Goal: Transaction & Acquisition: Purchase product/service

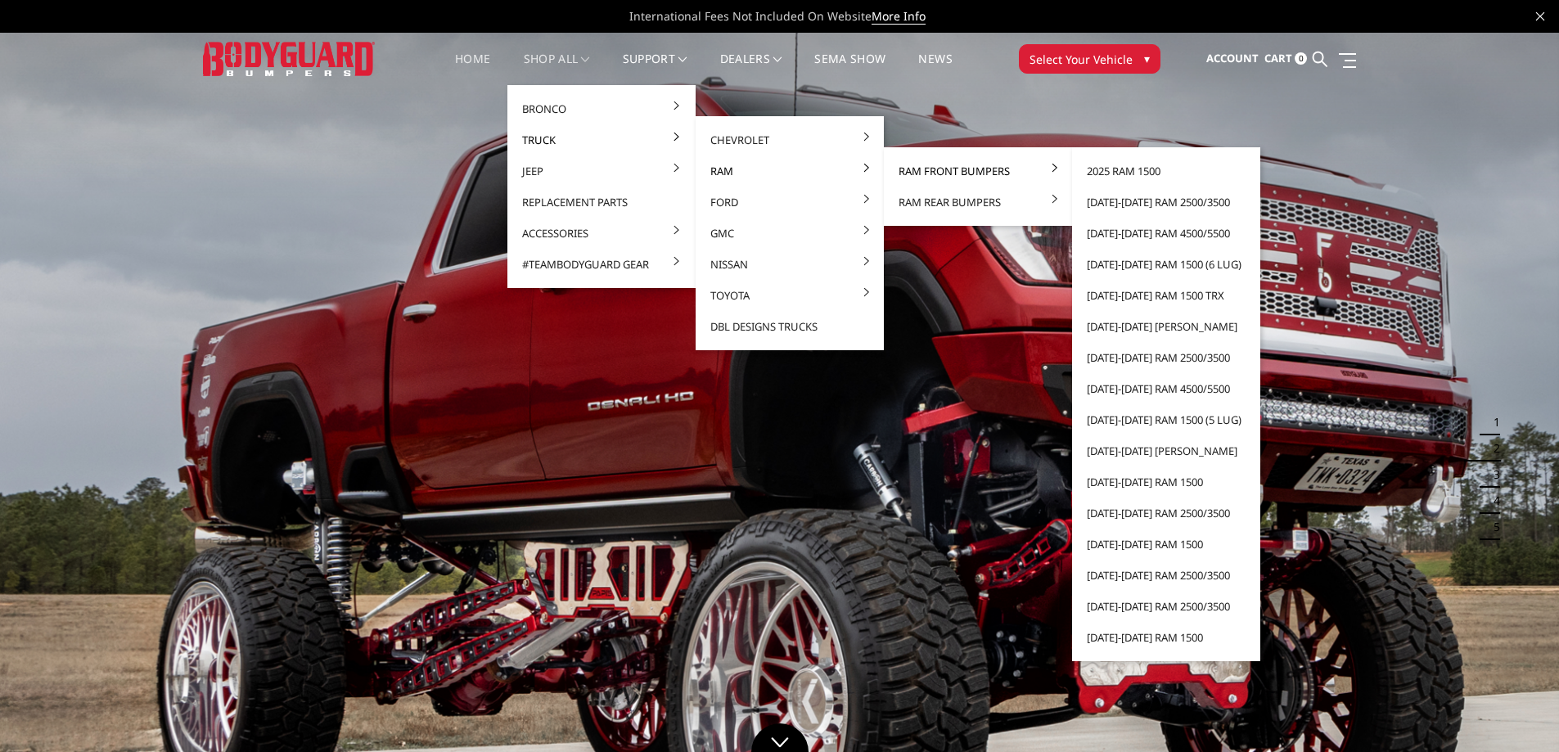
click at [950, 169] on link "Ram Front Bumpers" at bounding box center [977, 170] width 175 height 31
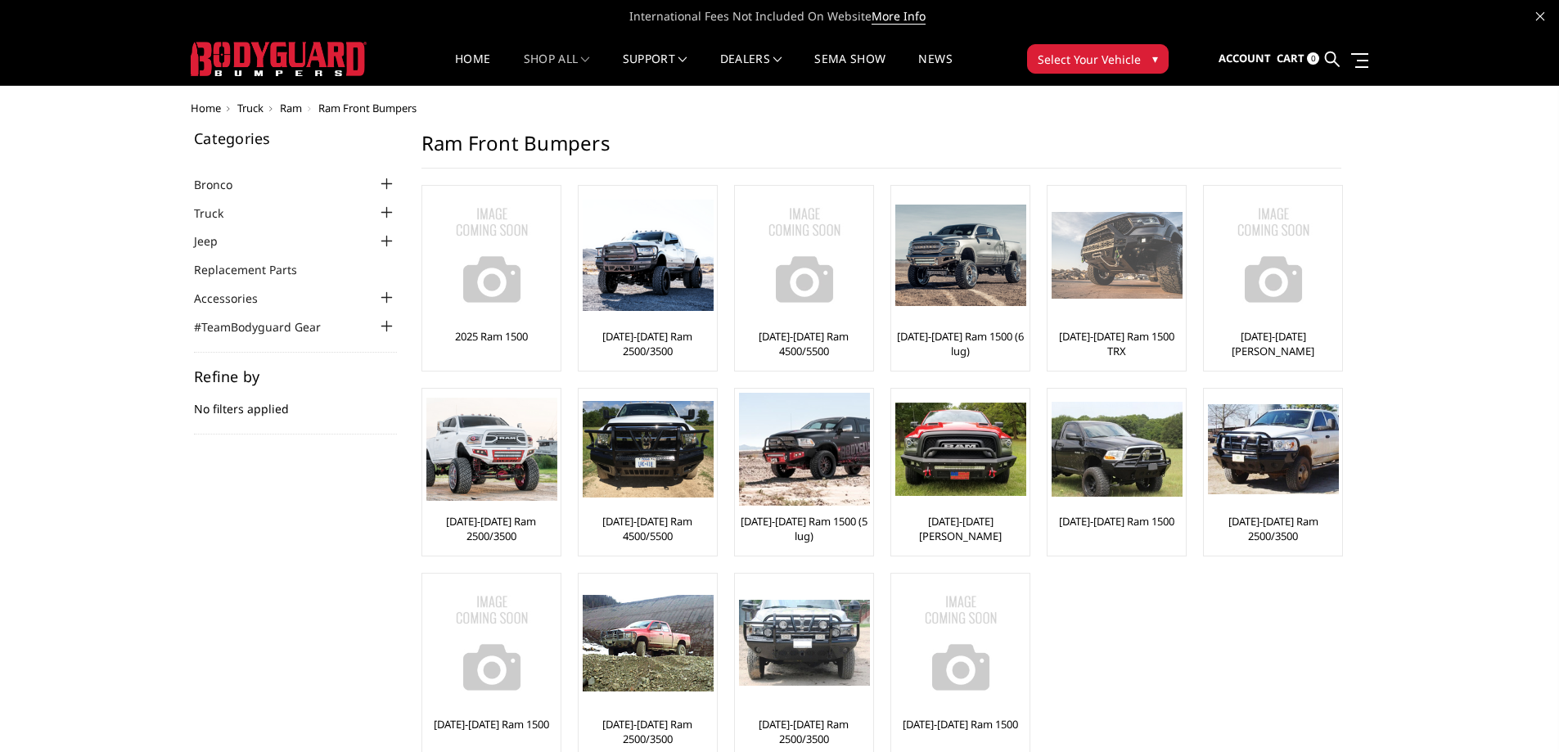
click at [1098, 246] on img at bounding box center [1117, 256] width 131 height 88
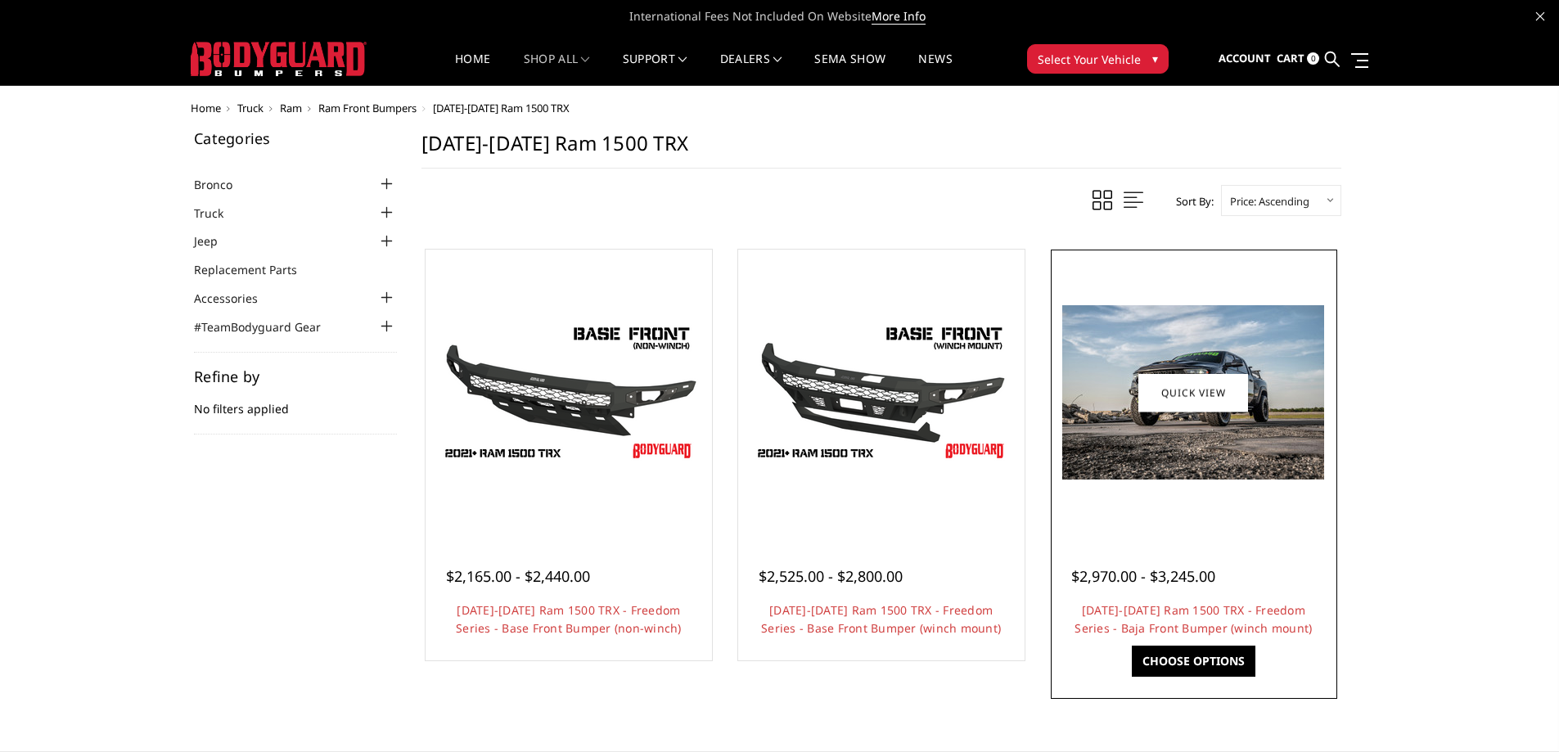
click at [1249, 448] on img at bounding box center [1193, 392] width 262 height 174
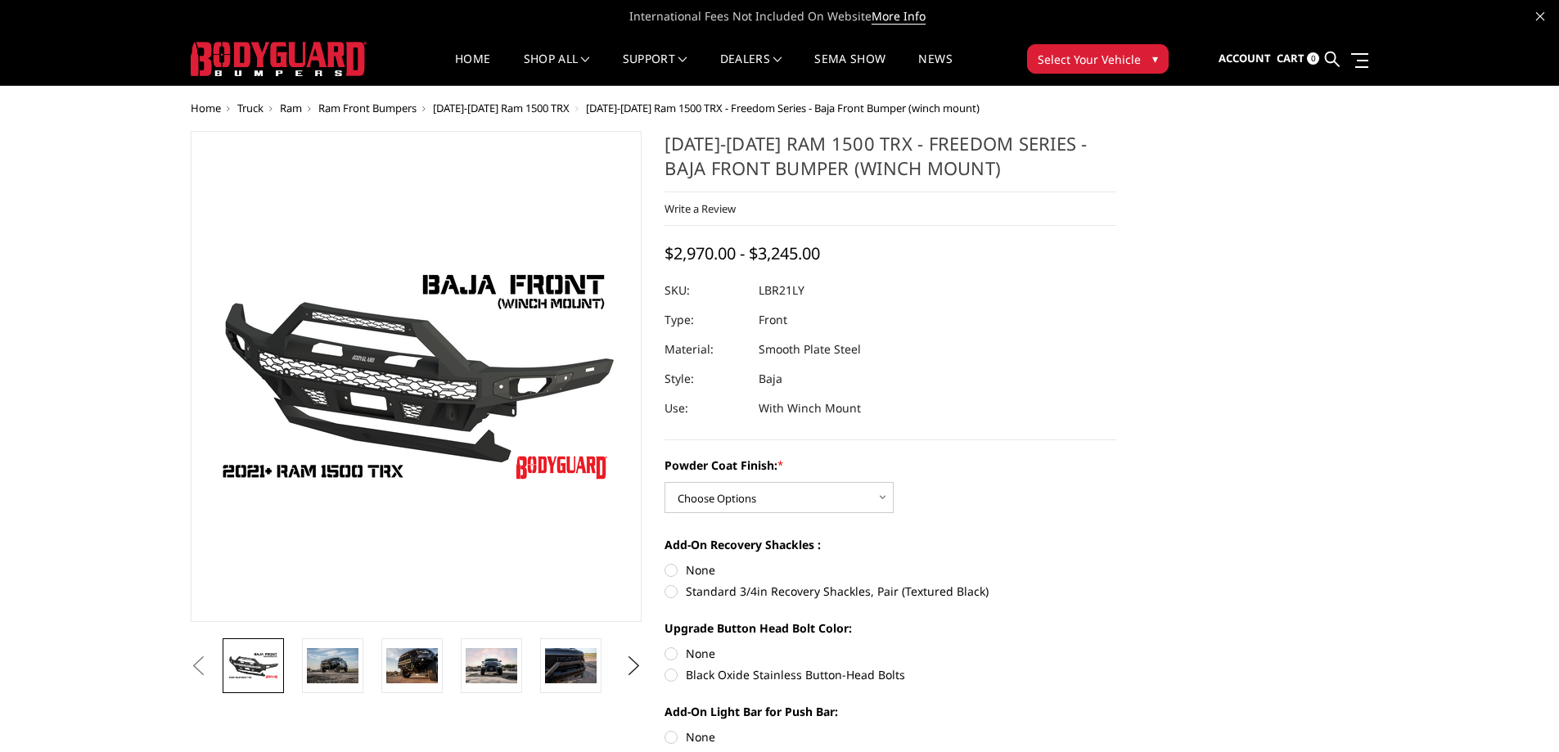
click at [671, 571] on label "None" at bounding box center [890, 569] width 452 height 17
click at [665, 562] on input "None" at bounding box center [664, 561] width 1 height 1
radio input "true"
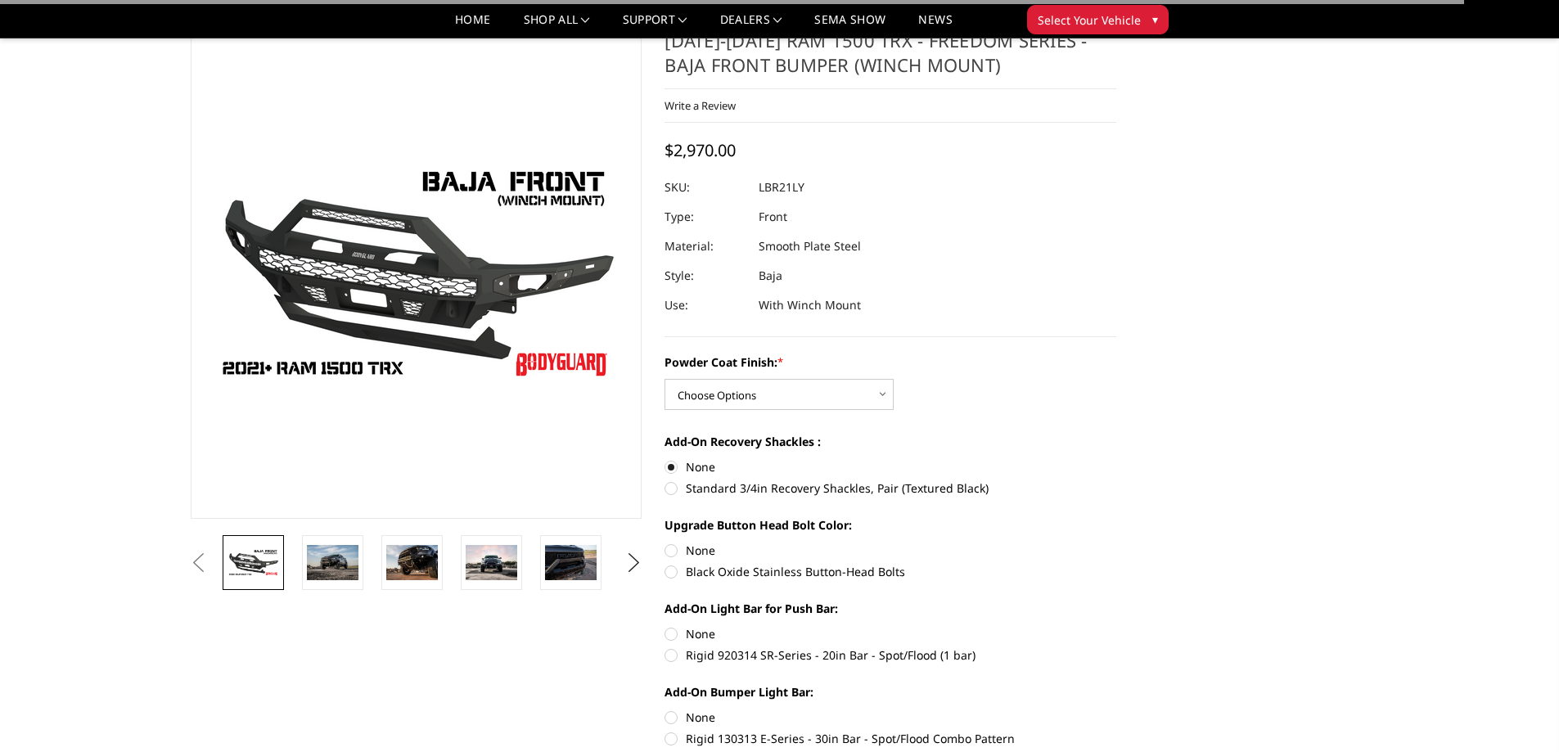
scroll to position [82, 0]
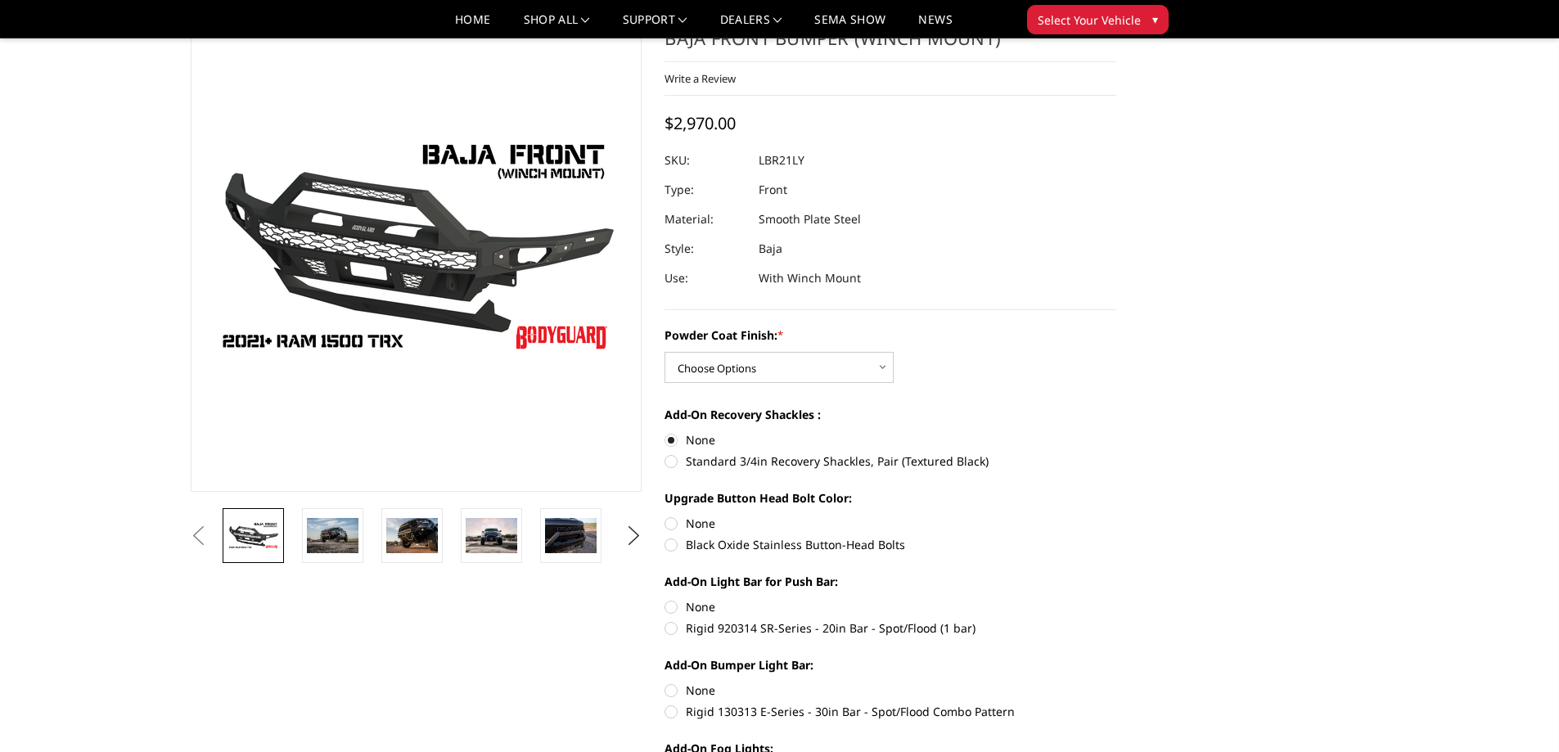
click at [670, 547] on label "Black Oxide Stainless Button-Head Bolts" at bounding box center [890, 544] width 452 height 17
click at [1116, 516] on input "Black Oxide Stainless Button-Head Bolts" at bounding box center [1116, 515] width 1 height 1
radio input "true"
click at [672, 516] on label "None" at bounding box center [890, 523] width 452 height 17
click at [665, 516] on input "None" at bounding box center [664, 515] width 1 height 1
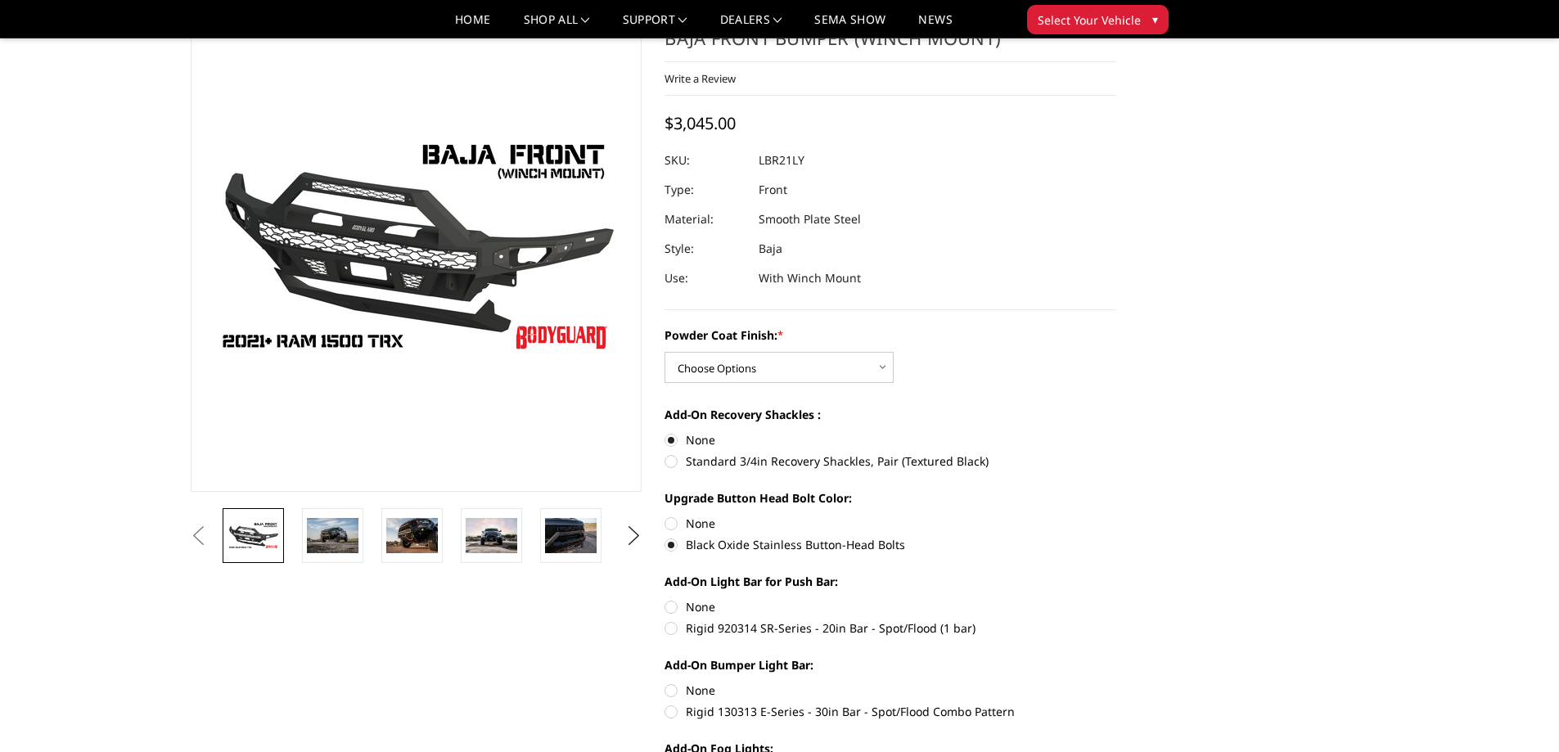
radio input "true"
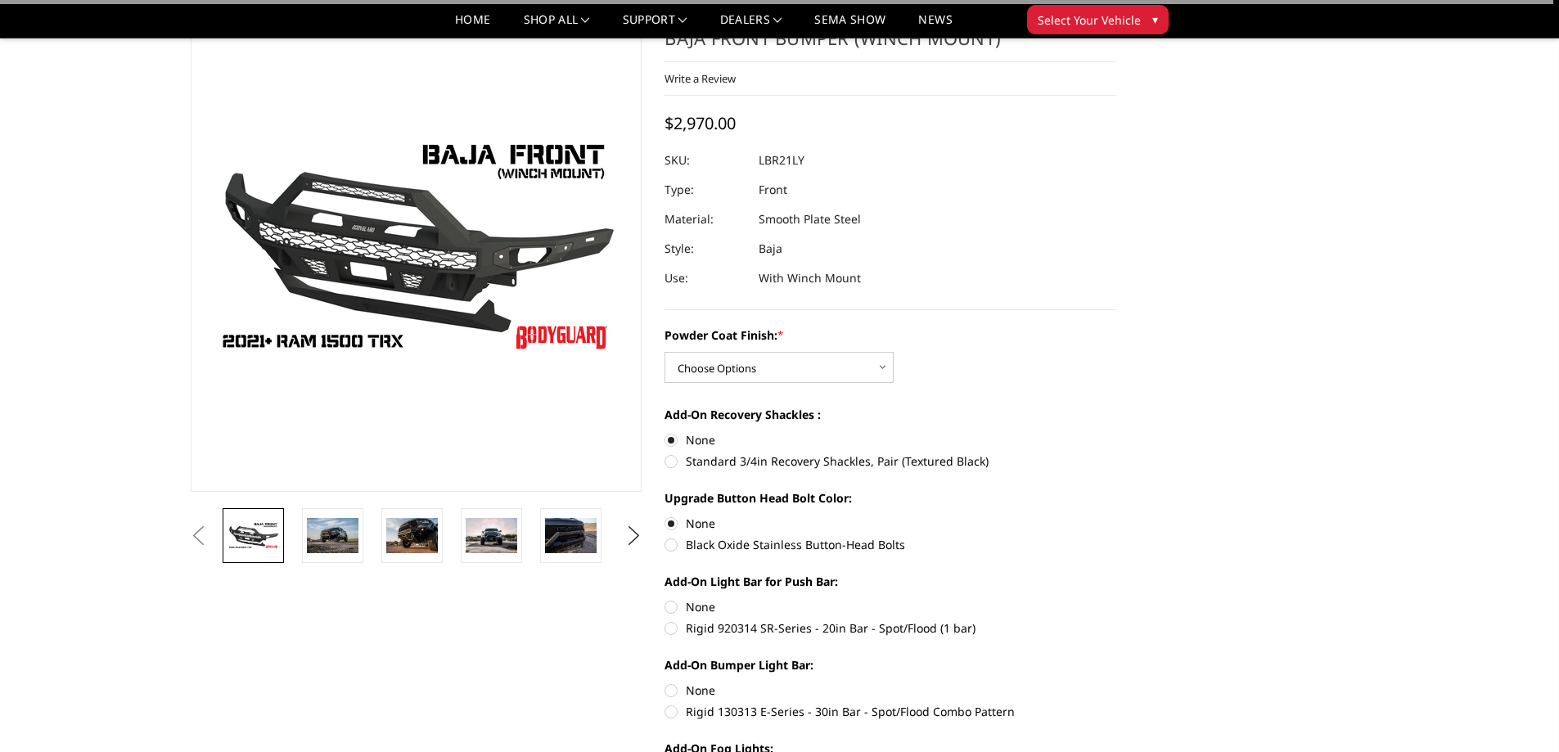
scroll to position [164, 0]
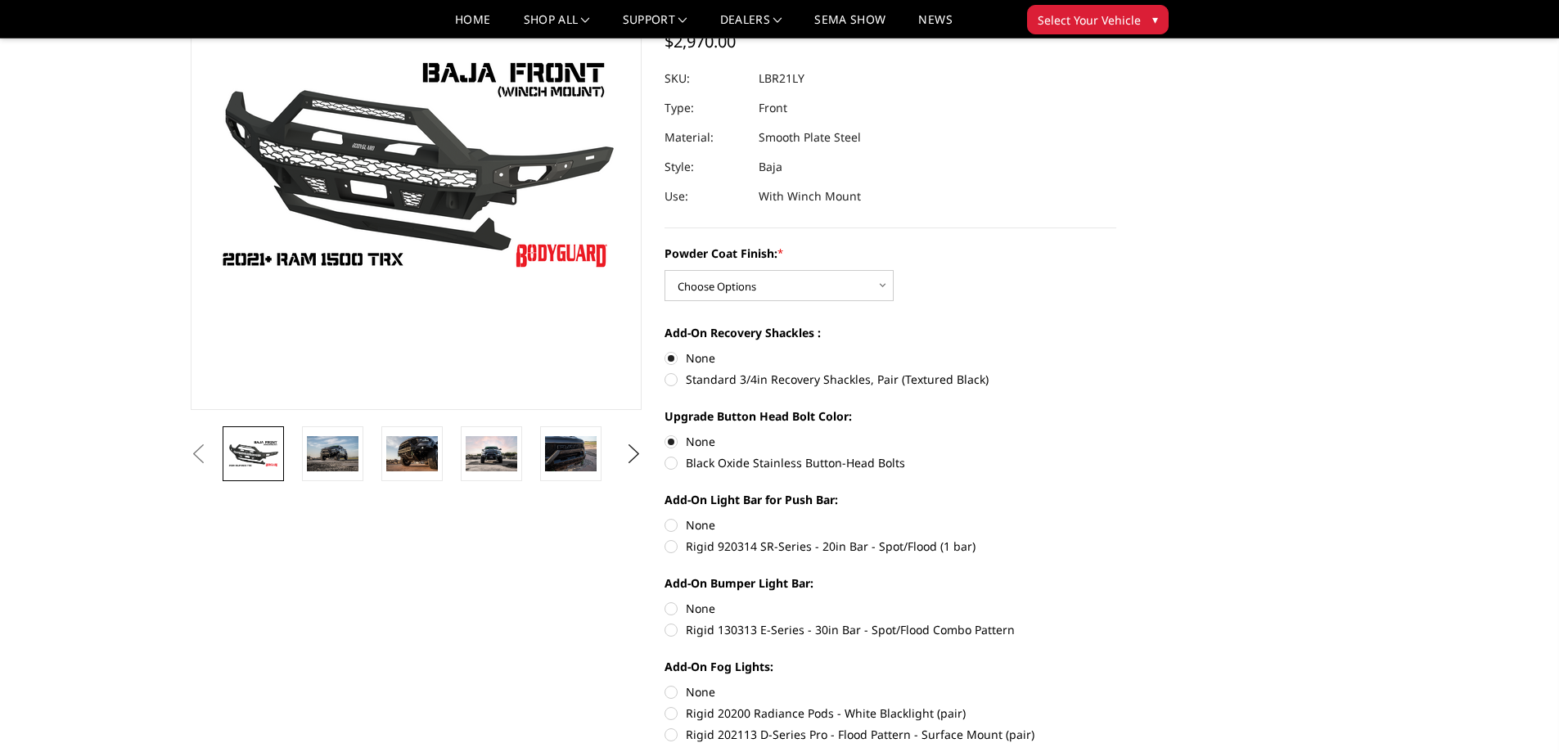
click at [670, 527] on label "None" at bounding box center [890, 524] width 452 height 17
click at [665, 517] on input "None" at bounding box center [664, 516] width 1 height 1
radio input "true"
click at [668, 603] on label "None" at bounding box center [890, 608] width 452 height 17
click at [665, 601] on input "None" at bounding box center [664, 600] width 1 height 1
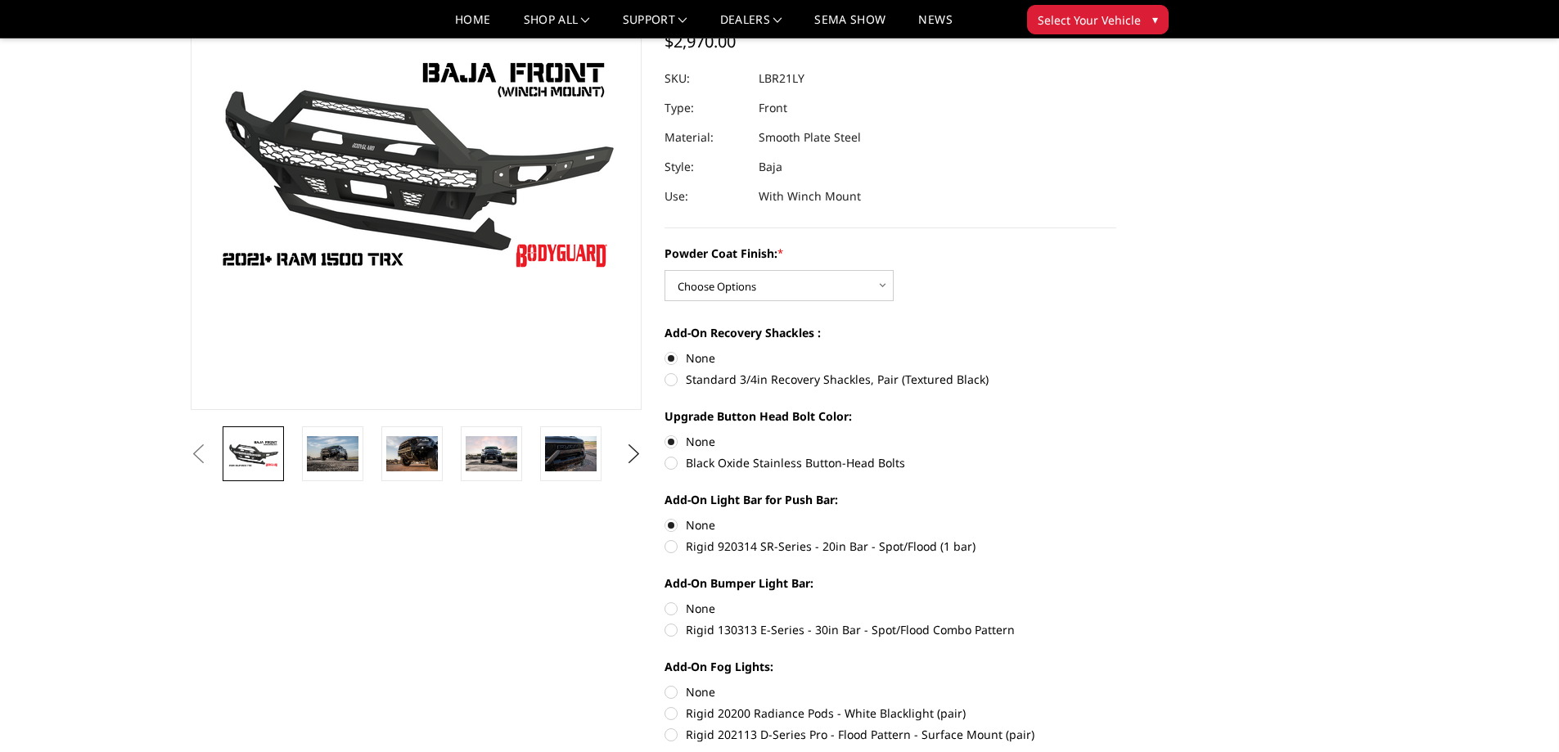
radio input "true"
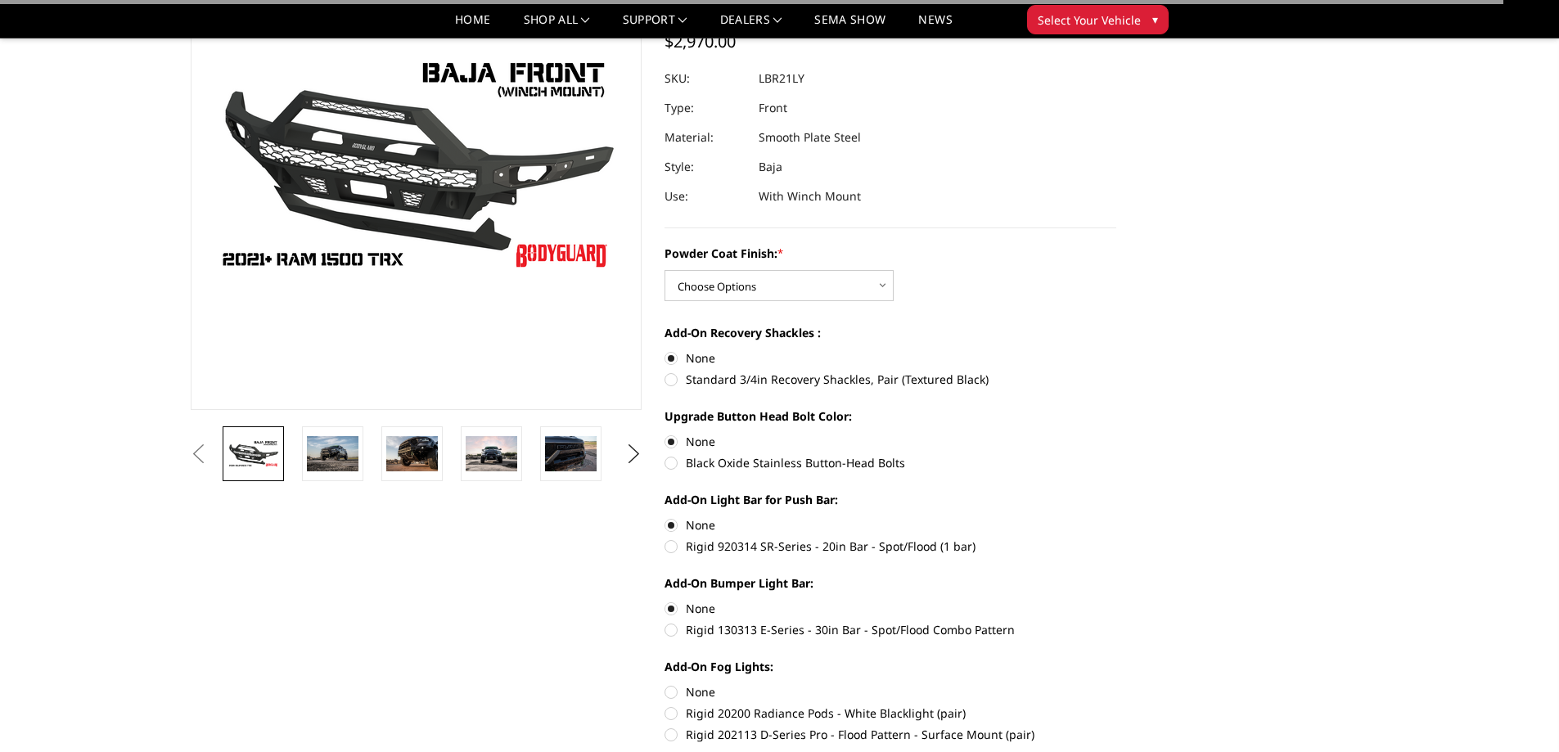
scroll to position [246, 0]
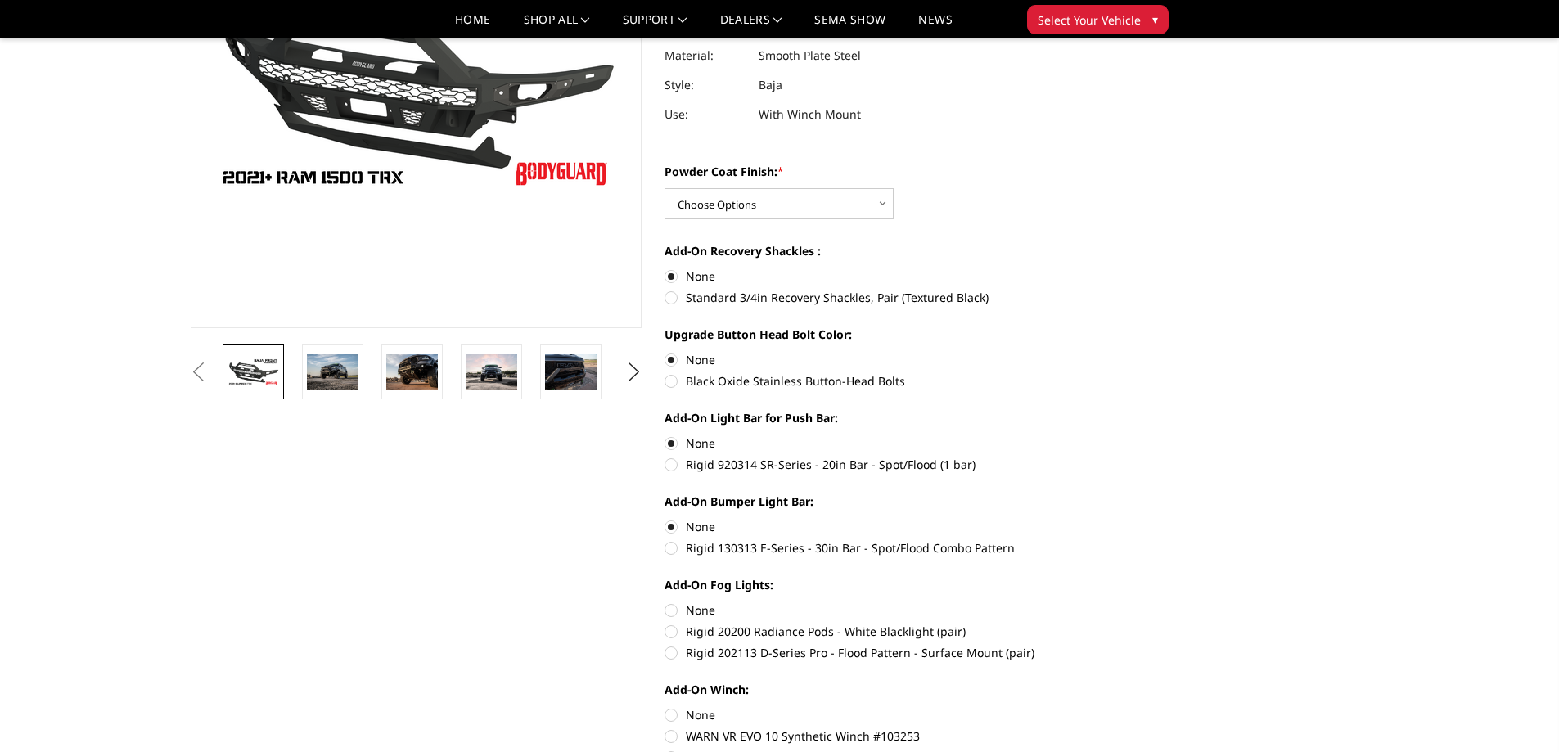
click at [668, 603] on label "None" at bounding box center [890, 609] width 452 height 17
click at [665, 602] on input "None" at bounding box center [664, 601] width 1 height 1
radio input "true"
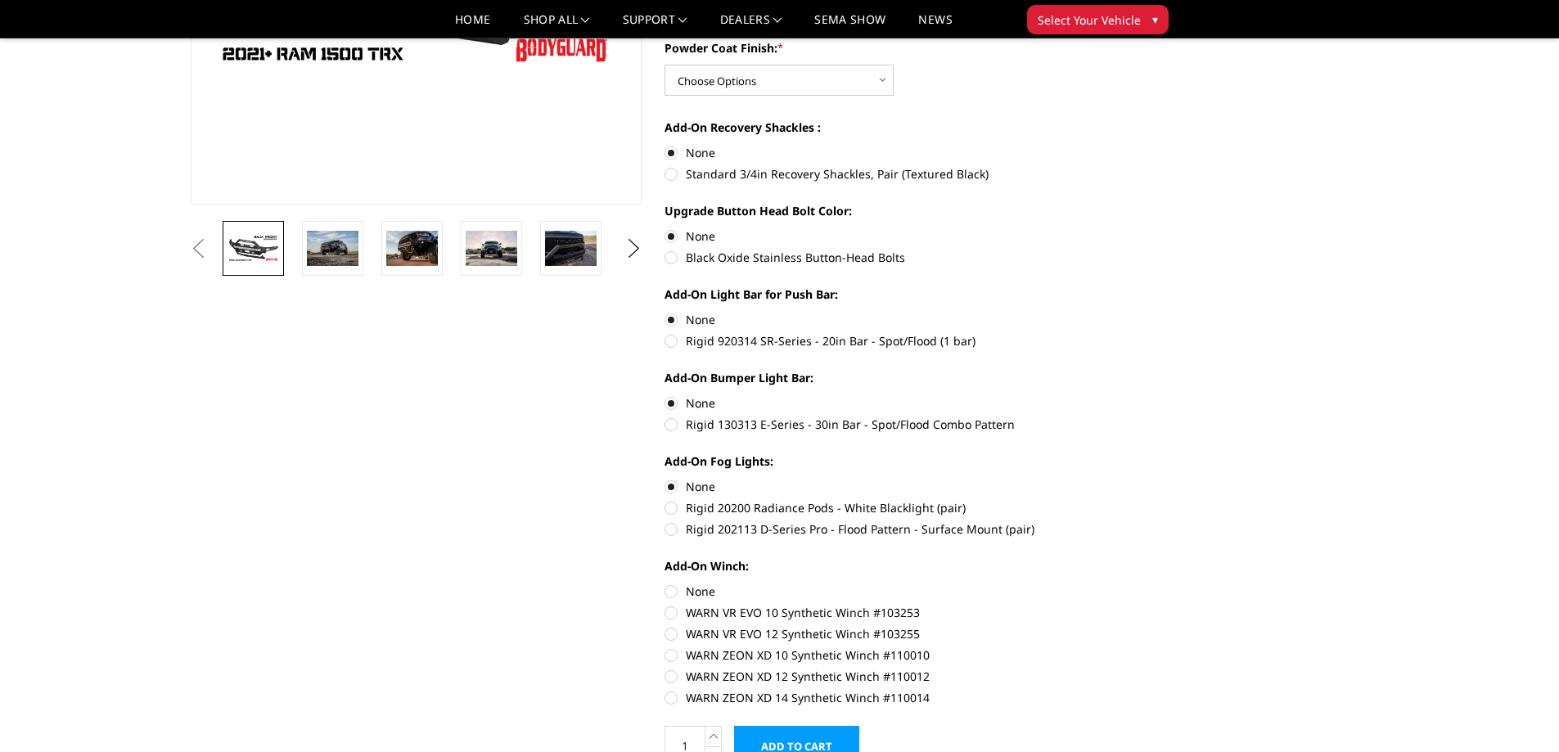
scroll to position [409, 0]
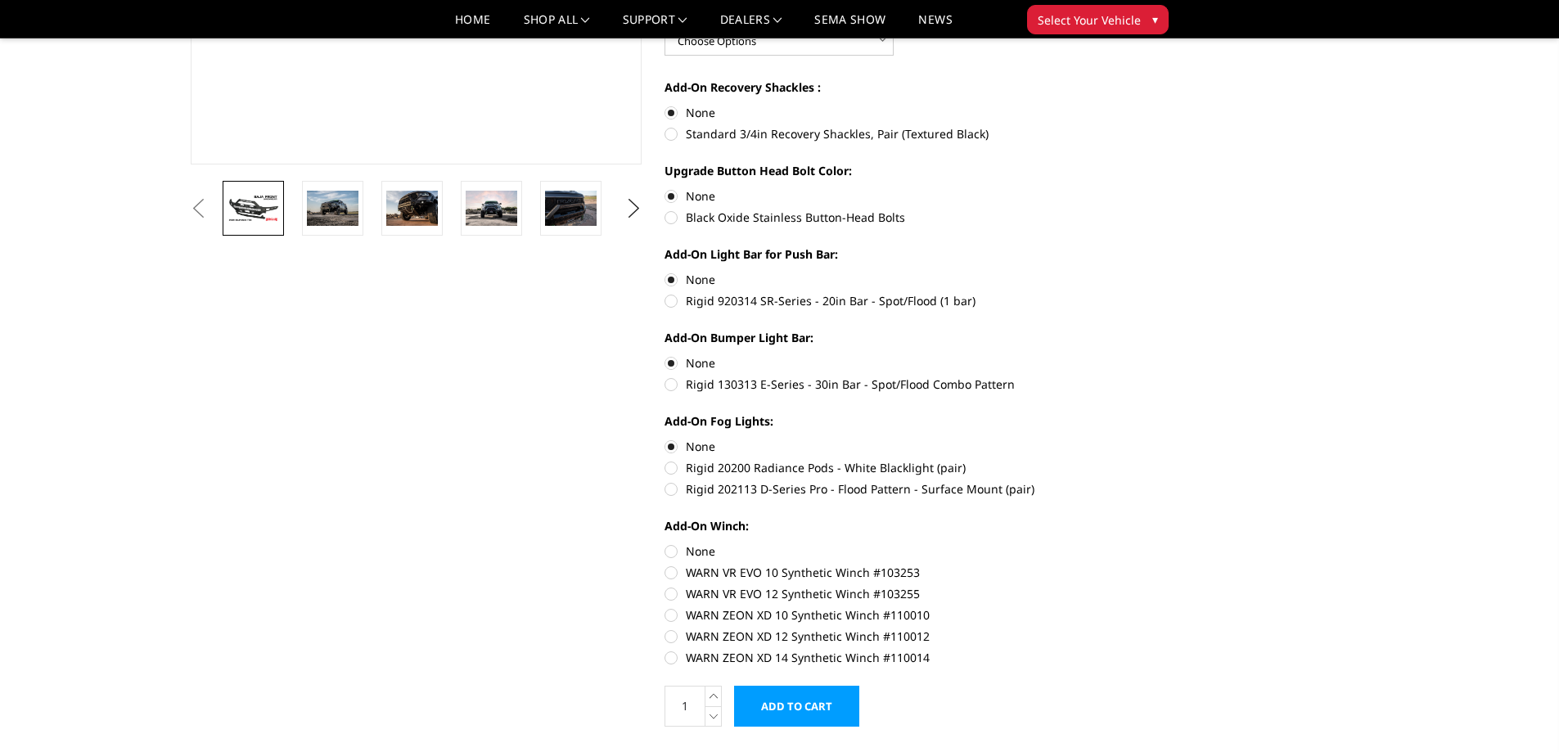
click at [674, 551] on label "None" at bounding box center [890, 551] width 452 height 17
click at [665, 543] on input "None" at bounding box center [664, 543] width 1 height 1
radio input "true"
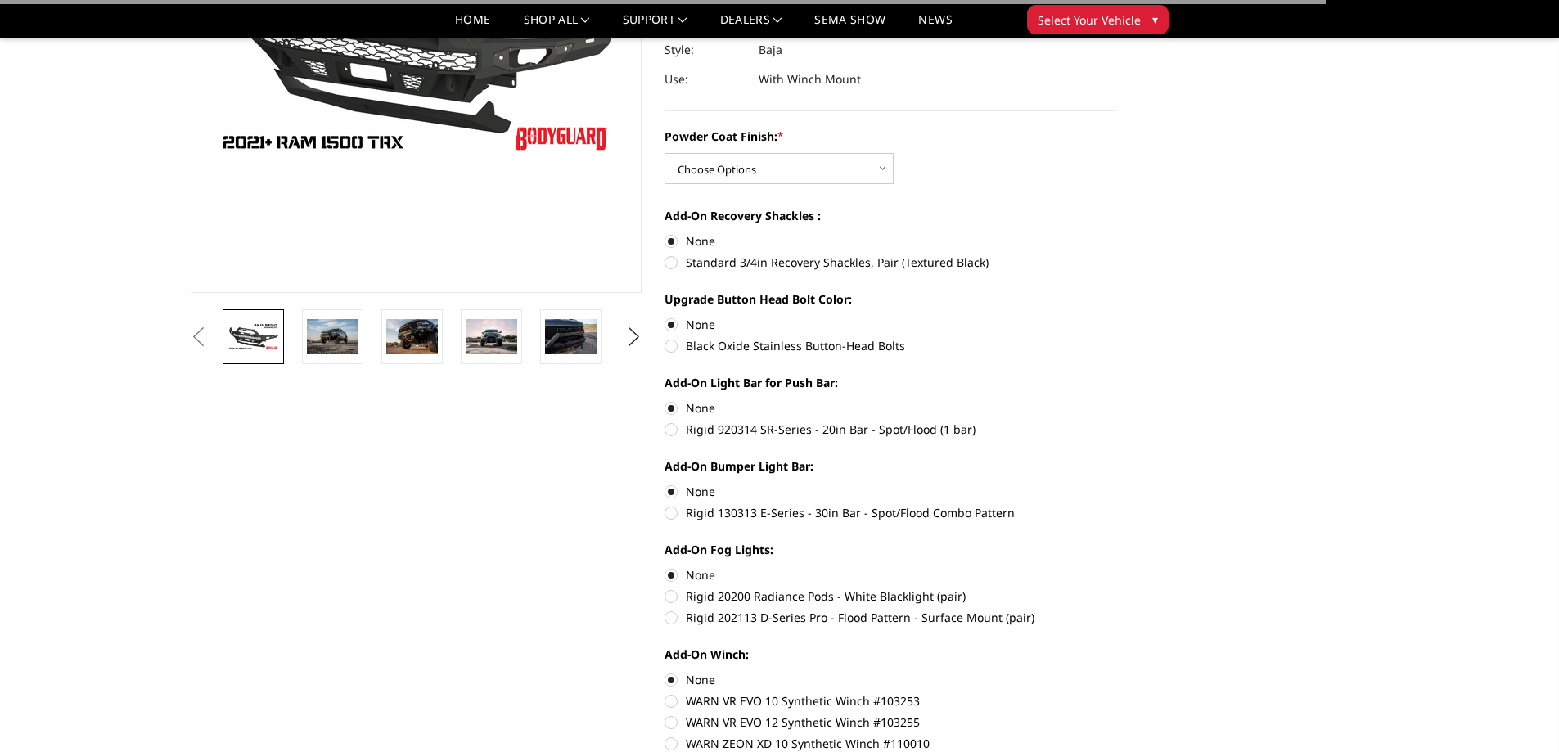
scroll to position [0, 0]
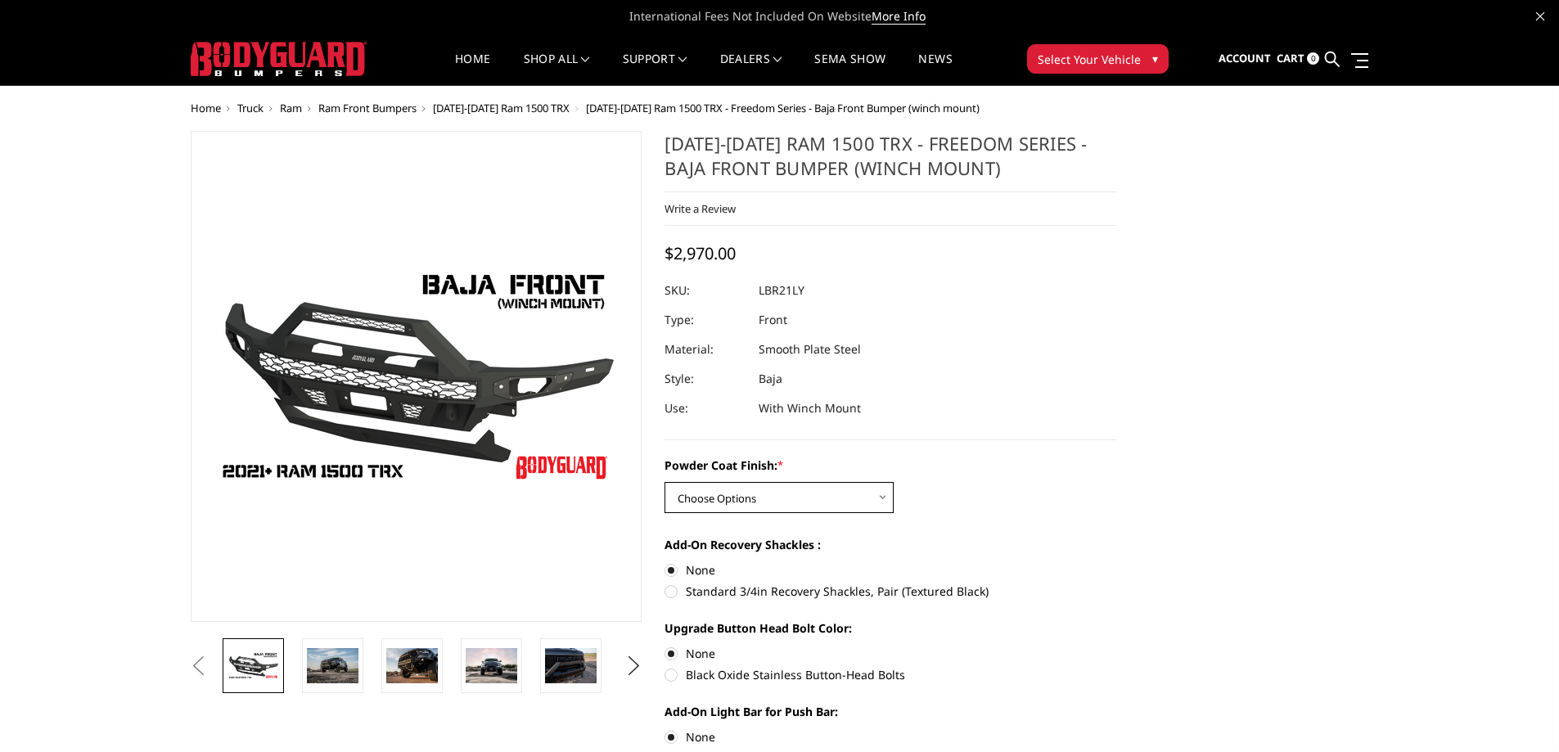
click at [756, 482] on select "Choose Options Bare Metal Textured Black Powder Coat" at bounding box center [778, 497] width 229 height 31
select select "3139"
click at [664, 482] on select "Choose Options Bare Metal Textured Black Powder Coat" at bounding box center [778, 497] width 229 height 31
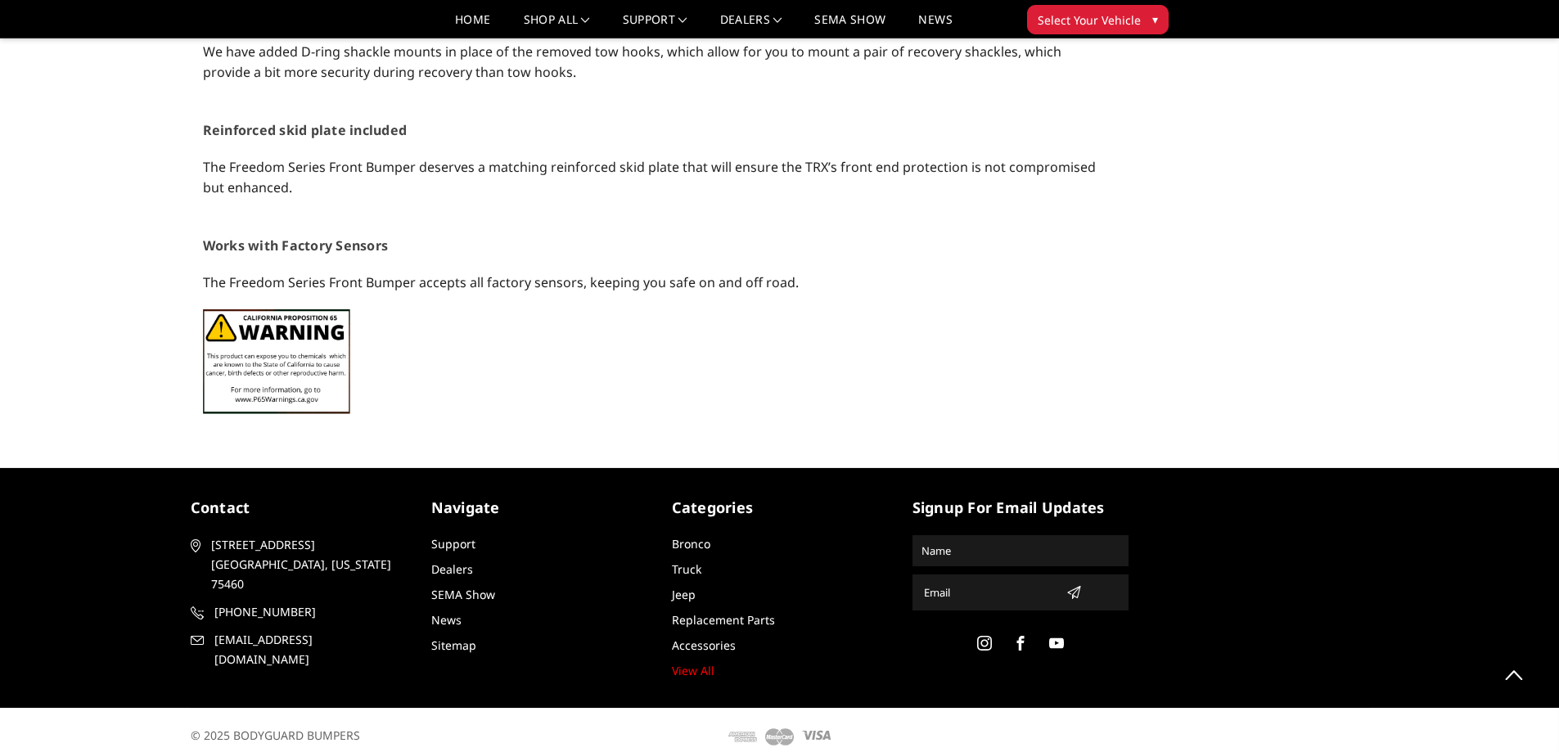
scroll to position [2327, 0]
